Goal: Find specific page/section: Locate a particular part of the current website

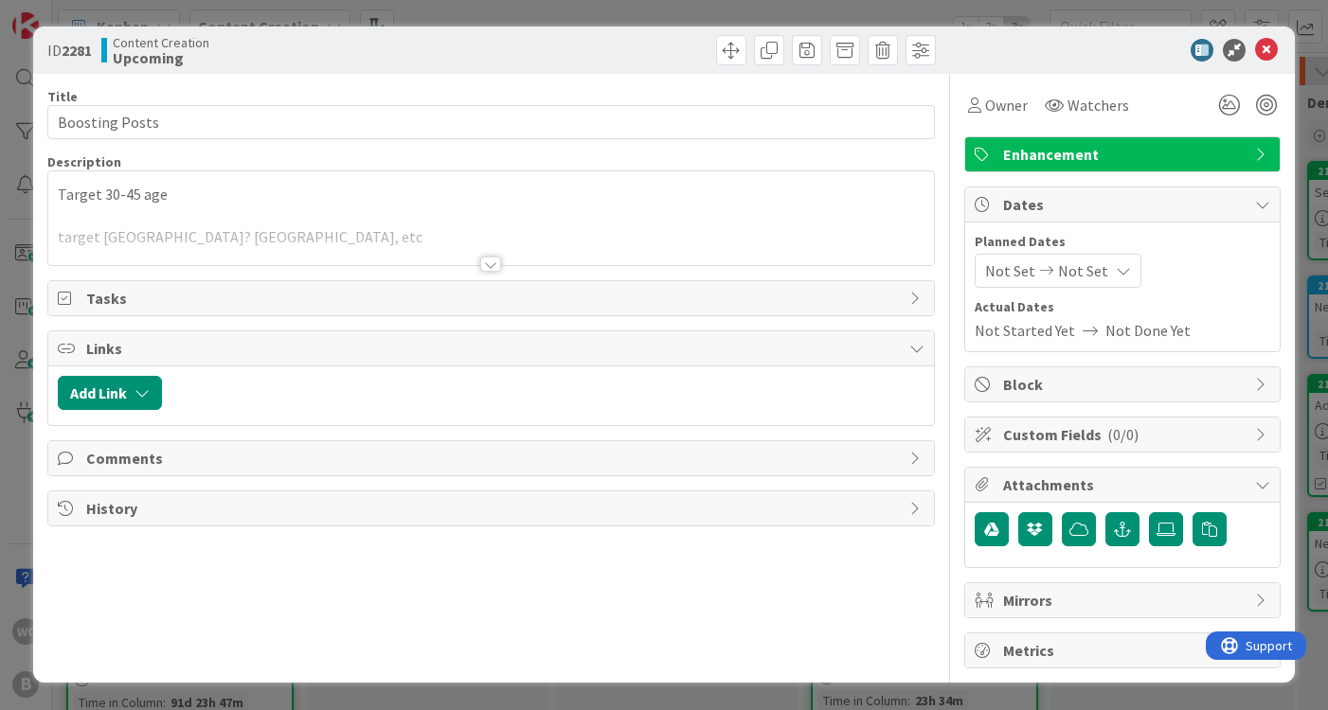
click at [1315, 136] on div "ID 2281 Content Creation Upcoming Title 14 / 128 Boosting Posts Description Tar…" at bounding box center [664, 355] width 1328 height 710
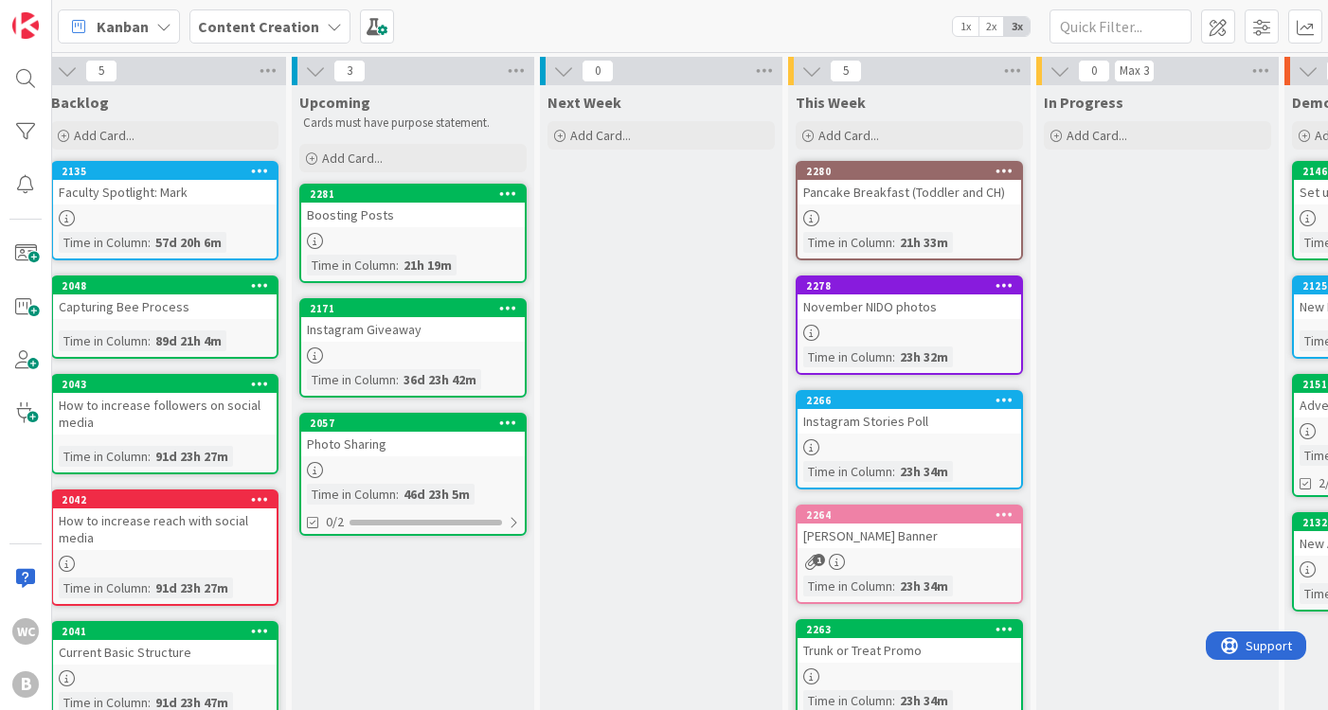
scroll to position [0, 15]
click at [443, 244] on div at bounding box center [412, 241] width 223 height 16
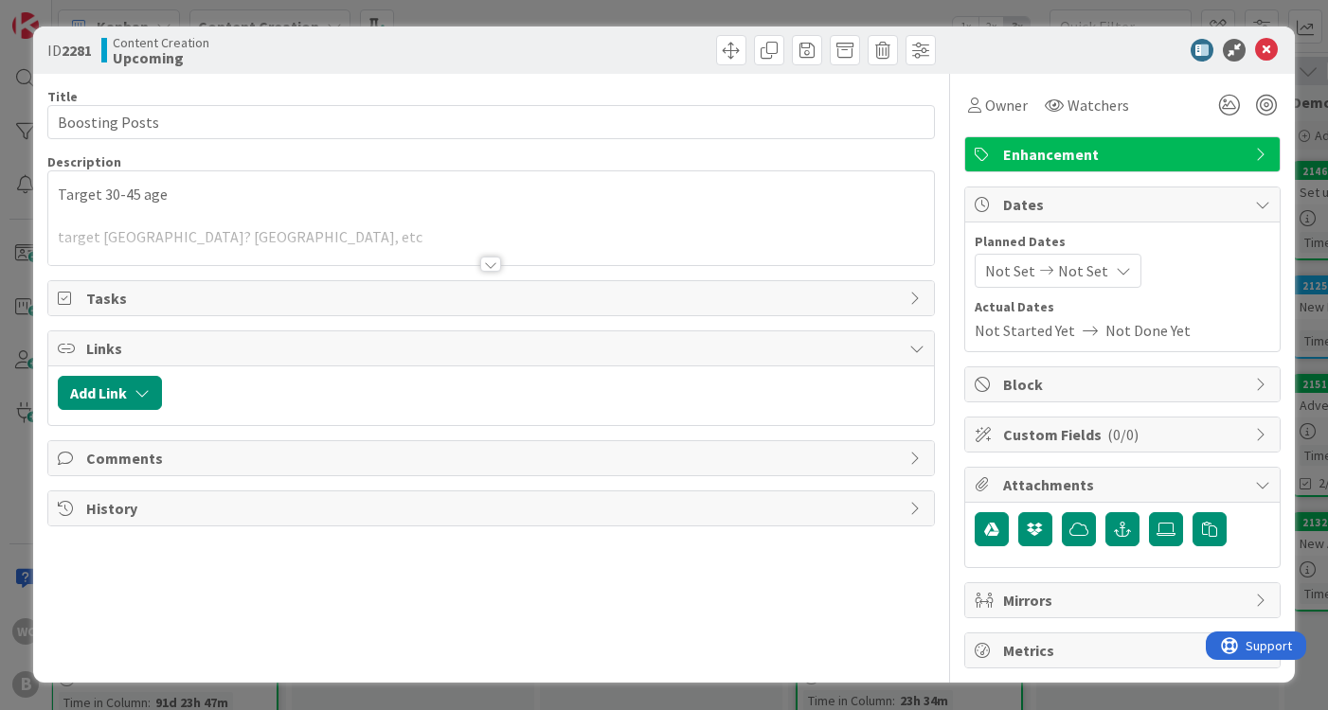
click at [1313, 103] on div "ID 2281 Content Creation Upcoming Title 14 / 128 Boosting Posts Description Tar…" at bounding box center [664, 355] width 1328 height 710
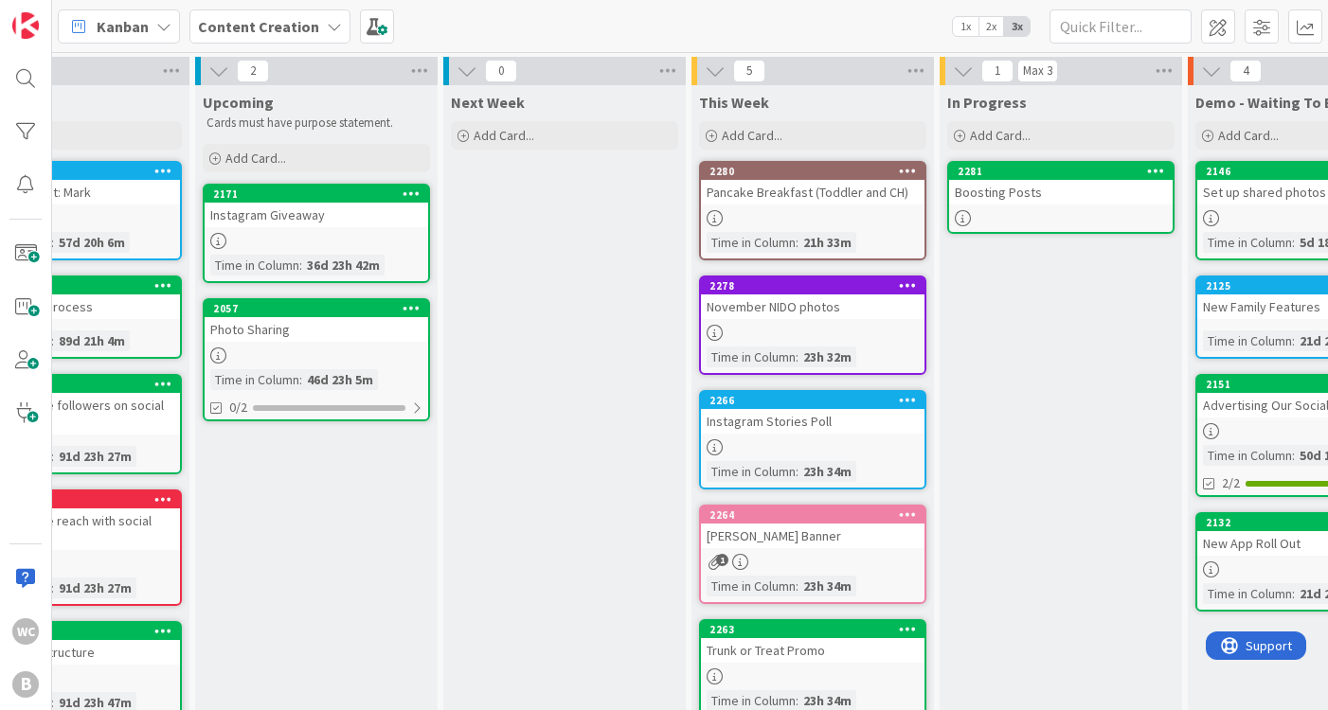
scroll to position [0, 112]
click at [828, 194] on div "Pancake Breakfast (Toddler and CH)" at bounding box center [812, 192] width 223 height 25
